Goal: Task Accomplishment & Management: Use online tool/utility

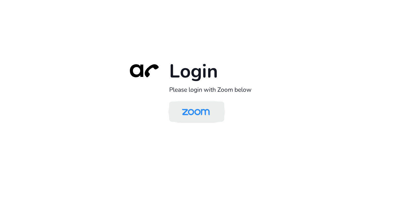
click at [200, 112] on img at bounding box center [196, 112] width 40 height 19
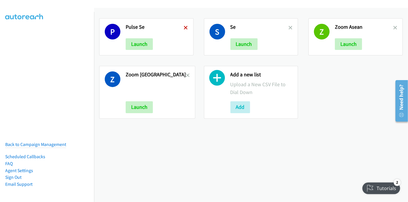
click at [186, 26] on icon at bounding box center [186, 28] width 4 height 4
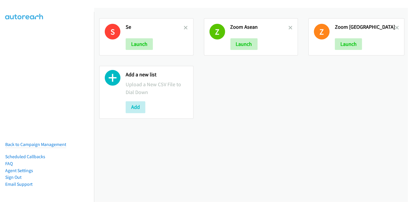
click at [186, 26] on icon at bounding box center [186, 28] width 4 height 4
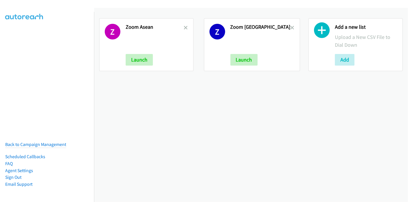
click at [186, 26] on icon at bounding box center [186, 28] width 4 height 4
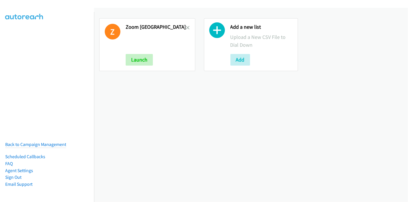
click at [186, 26] on icon at bounding box center [188, 28] width 4 height 4
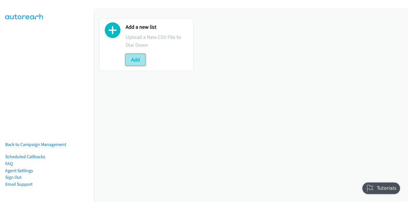
click at [141, 60] on button "Add" at bounding box center [136, 60] width 20 height 12
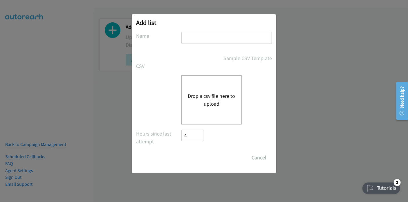
click at [201, 40] on input "text" at bounding box center [227, 38] width 91 height 12
type input "Pulse SE"
click at [210, 93] on button "Drop a csv file here to upload" at bounding box center [212, 100] width 48 height 16
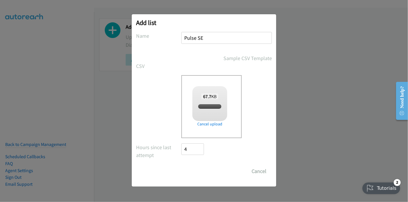
checkbox input "true"
click at [198, 172] on input "Save List" at bounding box center [197, 172] width 30 height 12
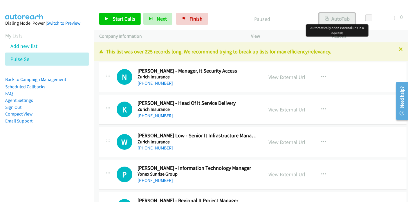
click at [333, 18] on button "AutoTab" at bounding box center [337, 19] width 36 height 12
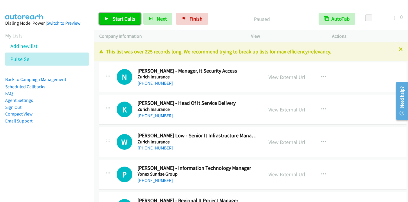
click at [116, 19] on span "Start Calls" at bounding box center [124, 18] width 23 height 7
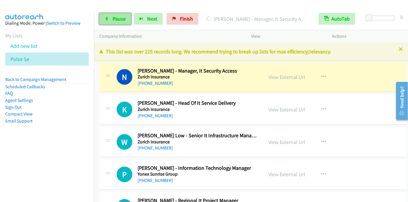
click at [120, 22] on link "Pause" at bounding box center [115, 19] width 32 height 12
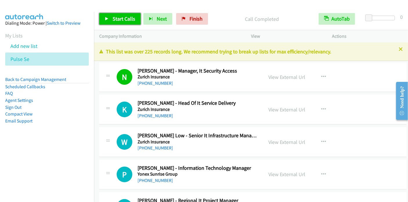
click at [126, 19] on span "Start Calls" at bounding box center [124, 18] width 23 height 7
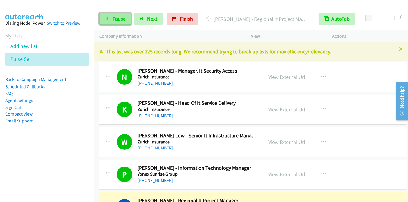
click at [114, 20] on span "Pause" at bounding box center [119, 18] width 13 height 7
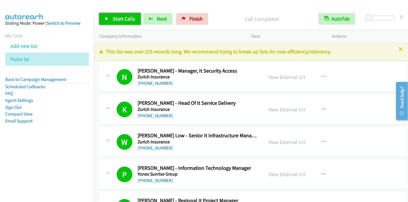
click at [123, 19] on span "Start Calls" at bounding box center [124, 18] width 23 height 7
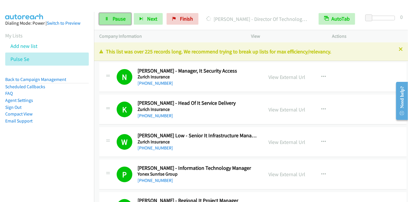
click at [121, 19] on span "Pause" at bounding box center [119, 18] width 13 height 7
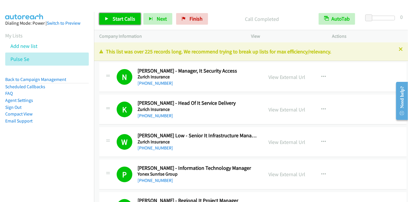
click at [122, 21] on span "Start Calls" at bounding box center [124, 18] width 23 height 7
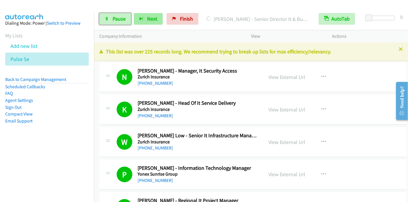
drag, startPoint x: 124, startPoint y: 21, endPoint x: 136, endPoint y: 16, distance: 12.5
click at [124, 21] on span "Pause" at bounding box center [119, 18] width 13 height 7
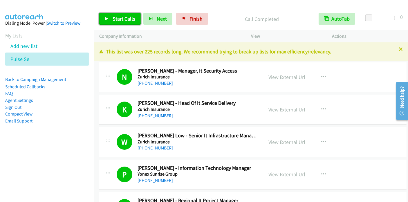
click at [125, 19] on span "Start Calls" at bounding box center [124, 18] width 23 height 7
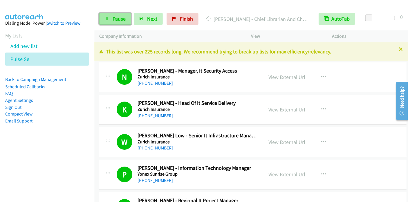
click at [119, 22] on link "Pause" at bounding box center [115, 19] width 32 height 12
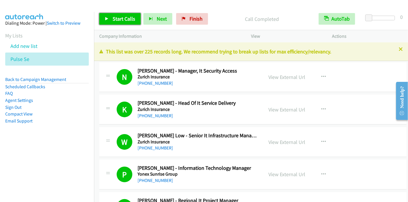
click at [117, 23] on link "Start Calls" at bounding box center [120, 19] width 42 height 12
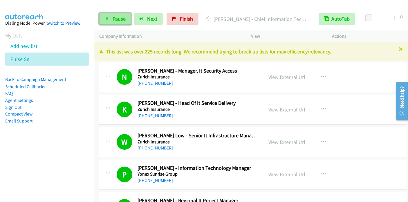
click at [114, 22] on link "Pause" at bounding box center [115, 19] width 32 height 12
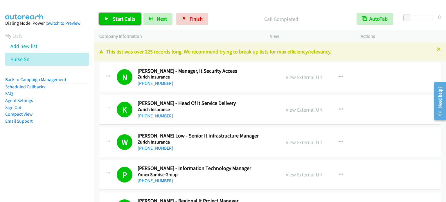
click at [114, 17] on span "Start Calls" at bounding box center [124, 18] width 23 height 7
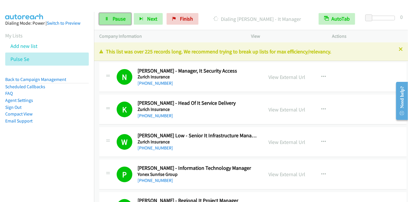
click at [107, 19] on icon at bounding box center [107, 19] width 4 height 4
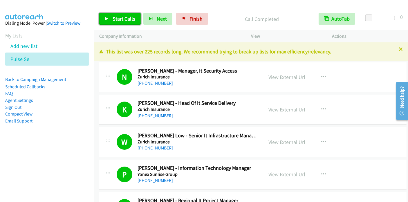
click at [107, 16] on link "Start Calls" at bounding box center [120, 19] width 42 height 12
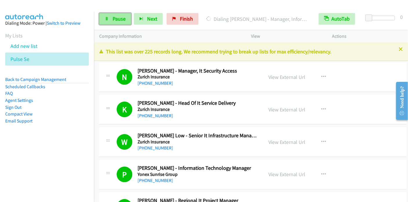
click at [123, 18] on span "Pause" at bounding box center [119, 18] width 13 height 7
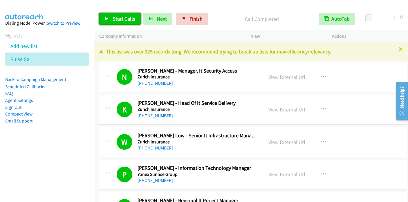
click at [118, 17] on span "Start Calls" at bounding box center [124, 18] width 23 height 7
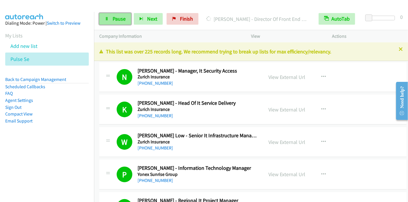
click at [106, 16] on link "Pause" at bounding box center [115, 19] width 32 height 12
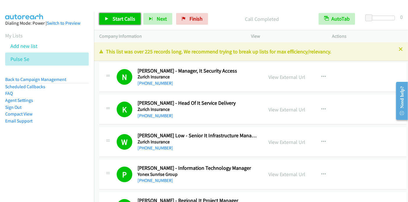
click at [121, 20] on span "Start Calls" at bounding box center [124, 18] width 23 height 7
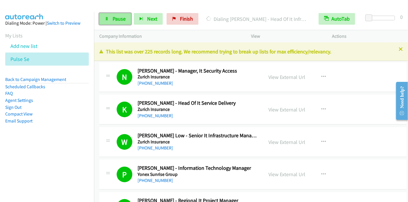
click at [121, 21] on span "Pause" at bounding box center [119, 18] width 13 height 7
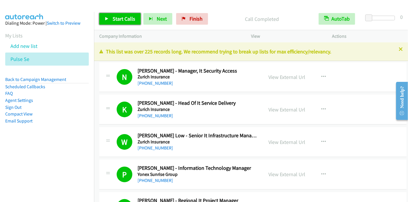
click at [121, 18] on span "Start Calls" at bounding box center [124, 18] width 23 height 7
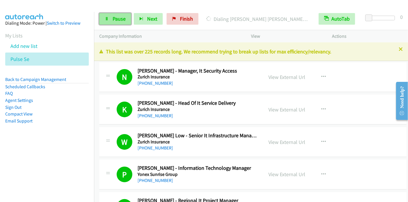
click at [115, 17] on span "Pause" at bounding box center [119, 18] width 13 height 7
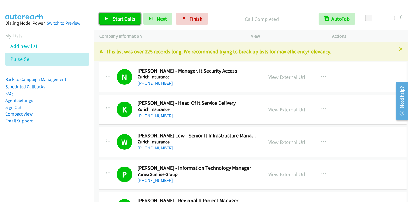
click at [120, 17] on span "Start Calls" at bounding box center [124, 18] width 23 height 7
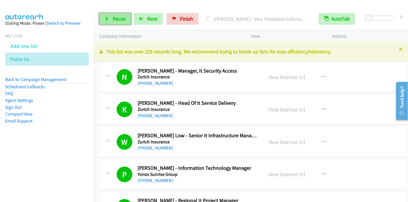
click at [116, 16] on span "Pause" at bounding box center [119, 18] width 13 height 7
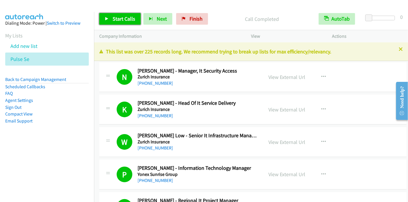
click at [114, 16] on span "Start Calls" at bounding box center [124, 18] width 23 height 7
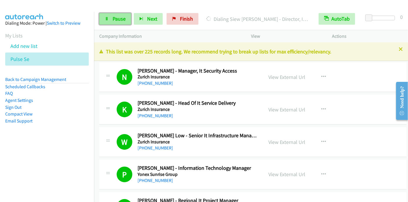
click at [113, 17] on span "Pause" at bounding box center [119, 18] width 13 height 7
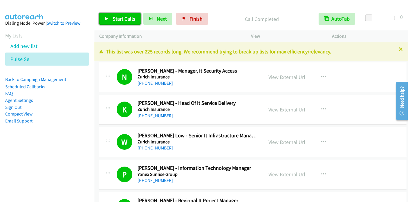
click at [118, 17] on span "Start Calls" at bounding box center [124, 18] width 23 height 7
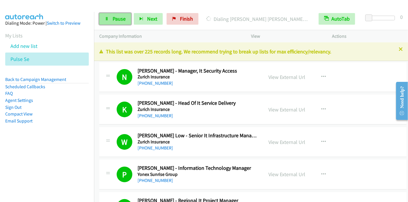
click at [121, 21] on span "Pause" at bounding box center [119, 18] width 13 height 7
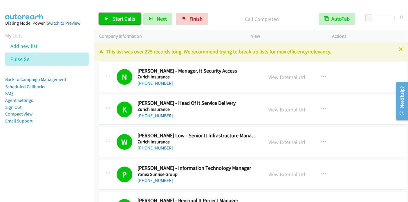
click at [112, 21] on link "Start Calls" at bounding box center [120, 19] width 42 height 12
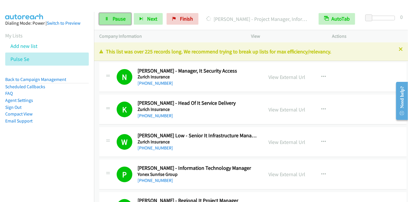
click at [108, 17] on icon at bounding box center [107, 19] width 4 height 4
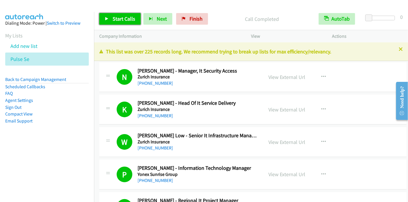
click at [118, 24] on link "Start Calls" at bounding box center [120, 19] width 42 height 12
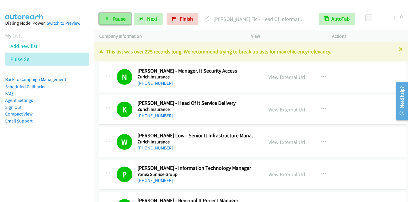
click at [116, 18] on span "Pause" at bounding box center [119, 18] width 13 height 7
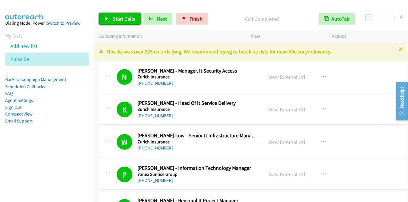
click at [121, 19] on span "Start Calls" at bounding box center [124, 18] width 23 height 7
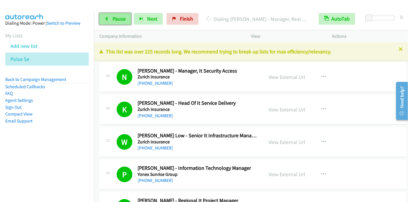
click at [117, 19] on span "Pause" at bounding box center [119, 18] width 13 height 7
